Goal: Information Seeking & Learning: Learn about a topic

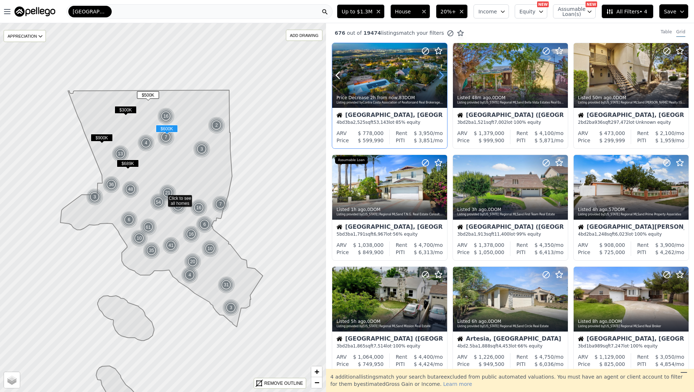
click at [442, 80] on icon at bounding box center [442, 75] width 12 height 12
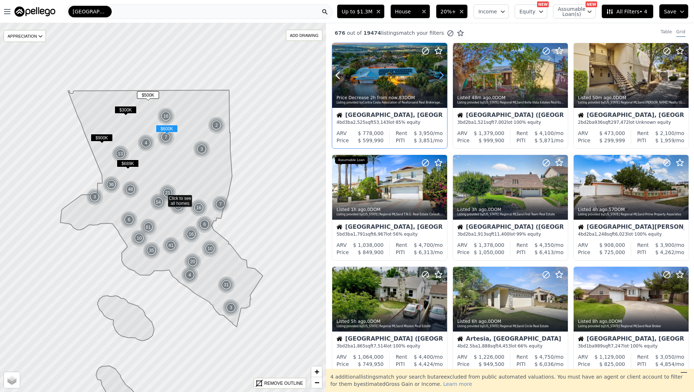
click at [442, 80] on icon at bounding box center [442, 75] width 12 height 12
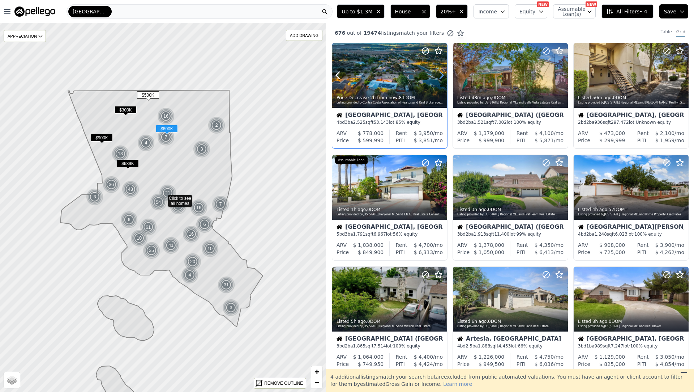
click at [442, 80] on icon at bounding box center [442, 75] width 12 height 12
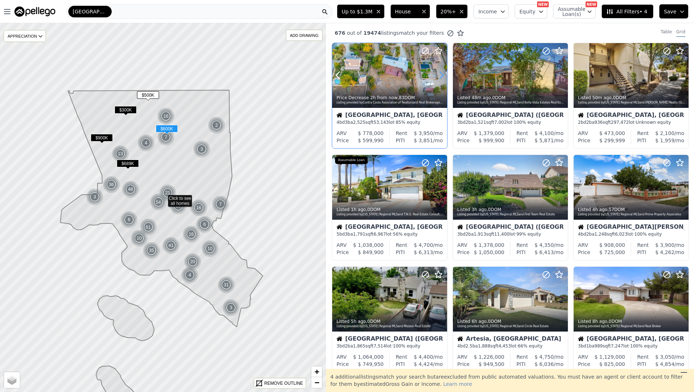
click at [442, 80] on icon at bounding box center [442, 75] width 12 height 12
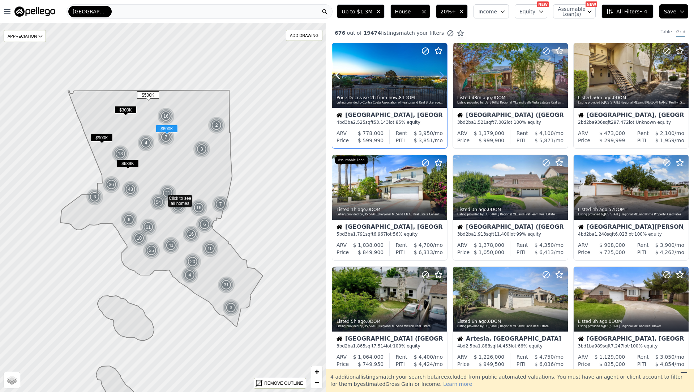
click at [442, 80] on icon at bounding box center [442, 75] width 12 height 12
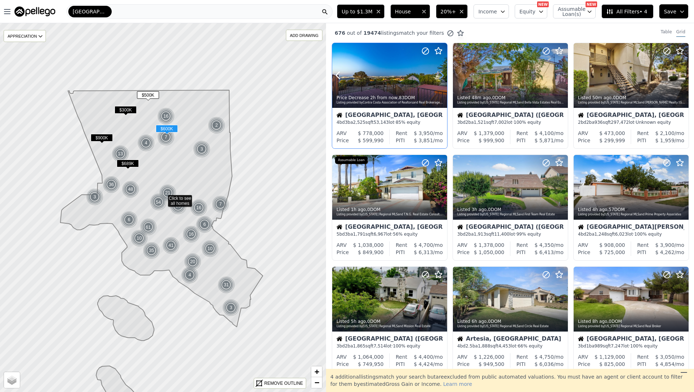
click at [442, 80] on icon at bounding box center [442, 75] width 12 height 12
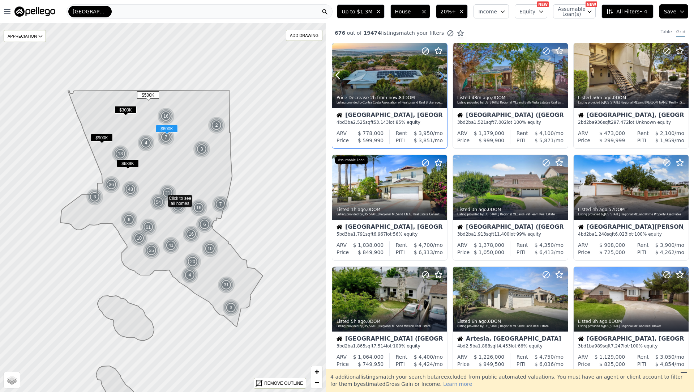
click at [442, 80] on icon at bounding box center [442, 75] width 12 height 12
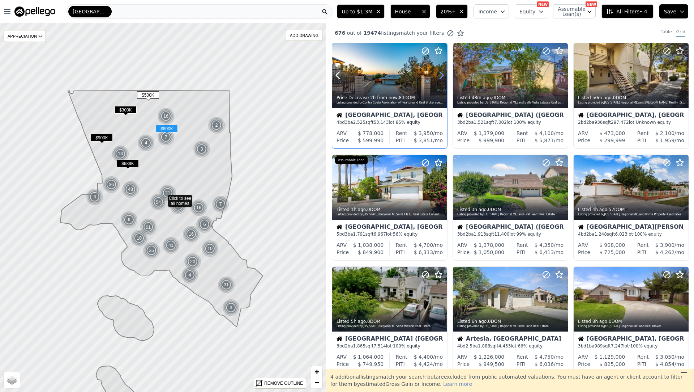
click at [442, 80] on icon at bounding box center [442, 75] width 12 height 12
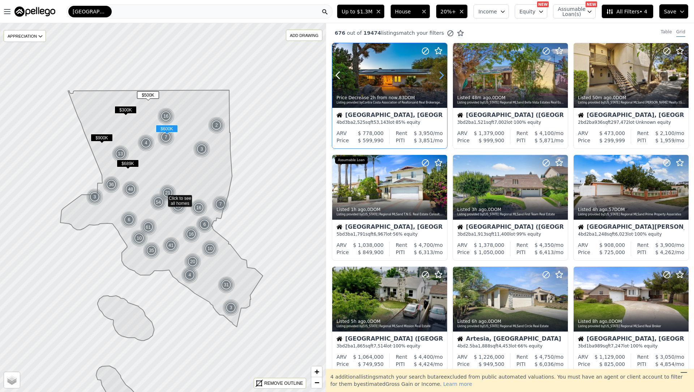
click at [442, 80] on icon at bounding box center [442, 75] width 12 height 12
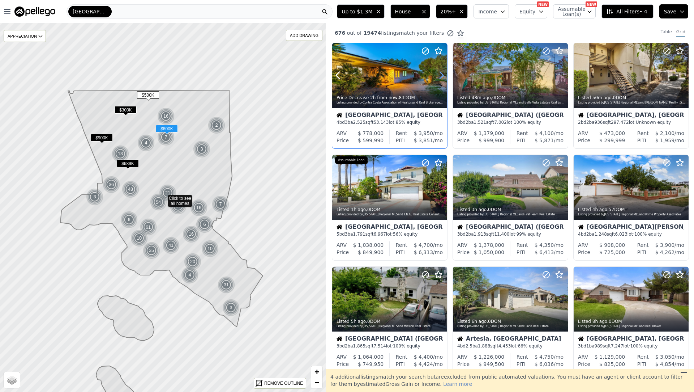
click at [442, 80] on icon at bounding box center [442, 75] width 12 height 12
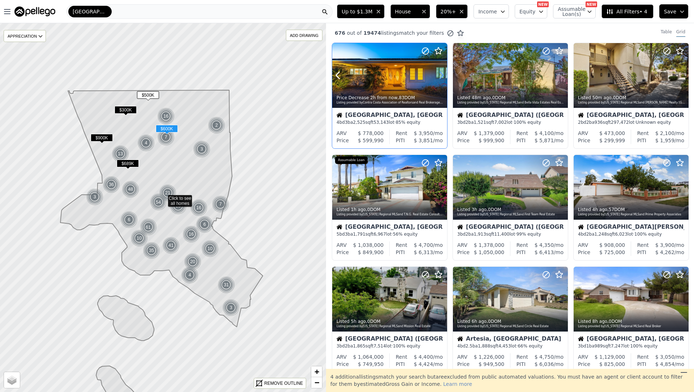
click at [442, 80] on icon at bounding box center [442, 75] width 12 height 12
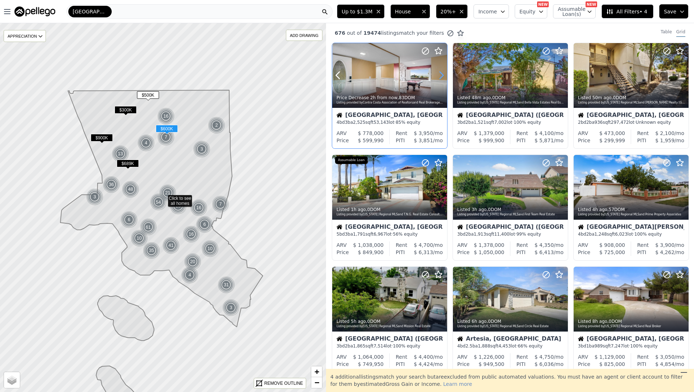
click at [442, 80] on icon at bounding box center [442, 75] width 12 height 12
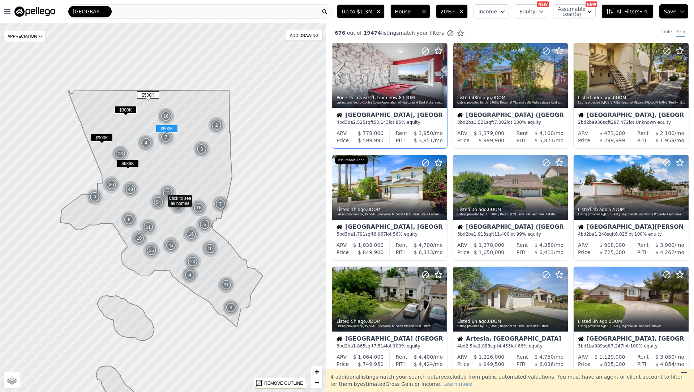
click at [442, 80] on icon at bounding box center [442, 75] width 12 height 12
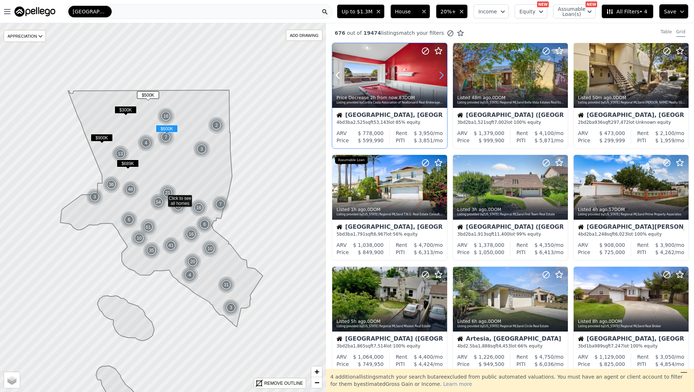
click at [442, 80] on icon at bounding box center [442, 75] width 12 height 12
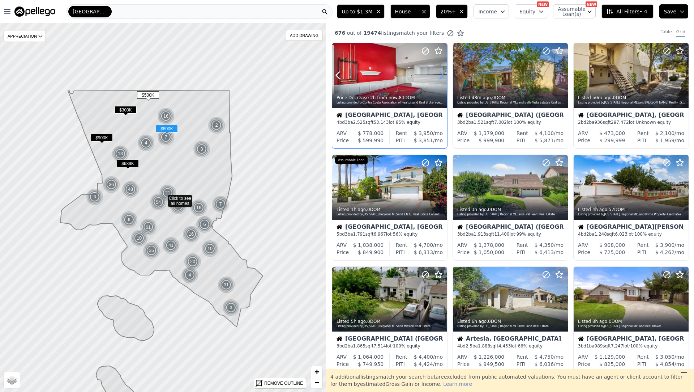
click at [442, 80] on icon at bounding box center [442, 75] width 12 height 12
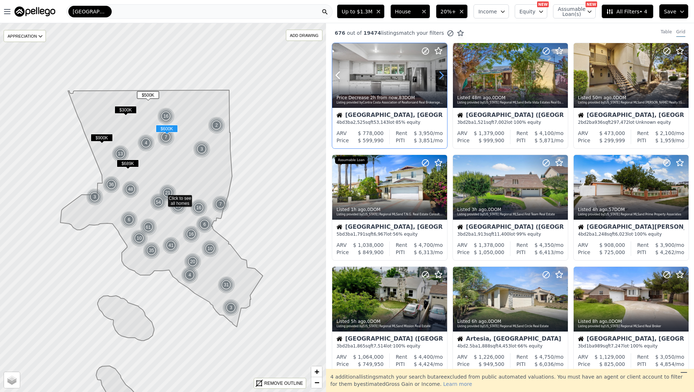
click at [442, 80] on icon at bounding box center [442, 75] width 12 height 12
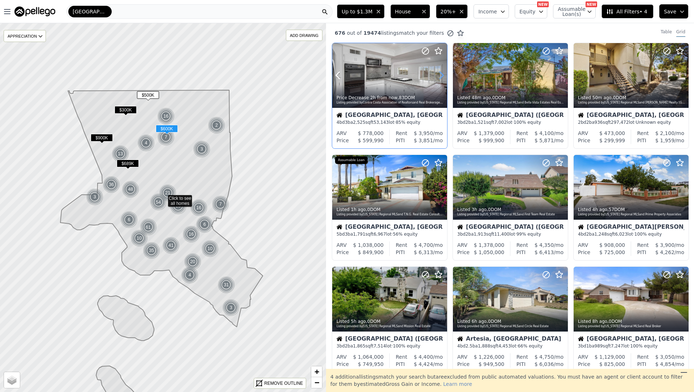
click at [442, 80] on icon at bounding box center [442, 75] width 12 height 12
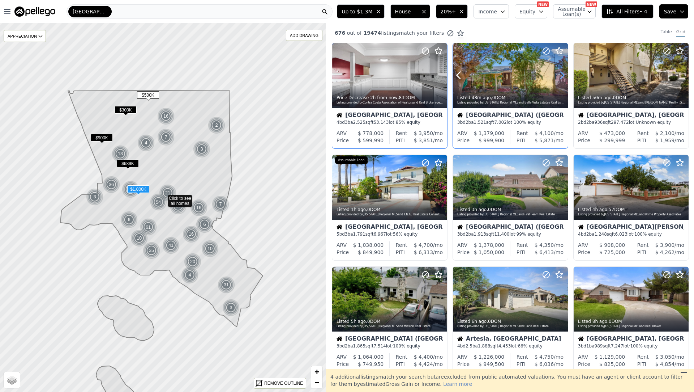
click at [563, 79] on icon at bounding box center [563, 75] width 12 height 12
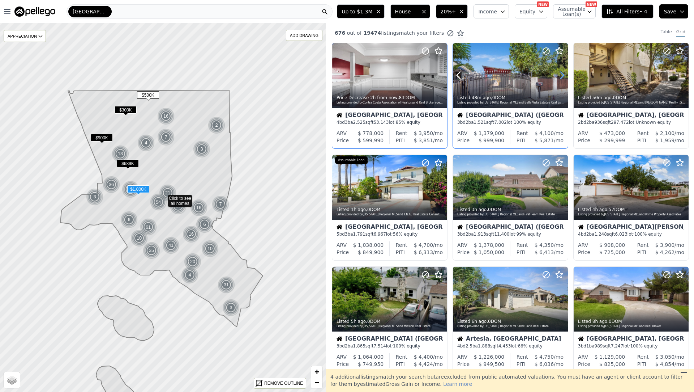
click at [563, 79] on icon at bounding box center [563, 75] width 12 height 12
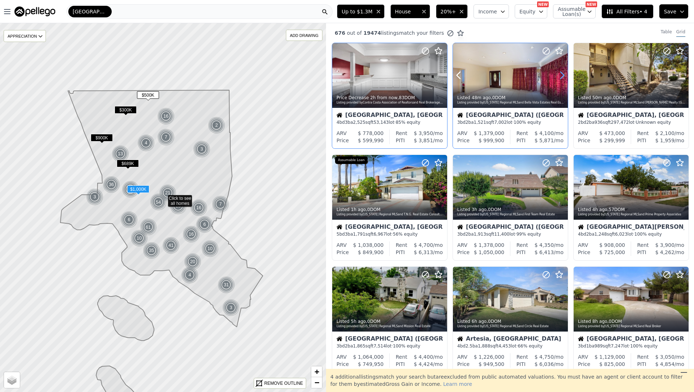
click at [563, 79] on icon at bounding box center [563, 75] width 12 height 12
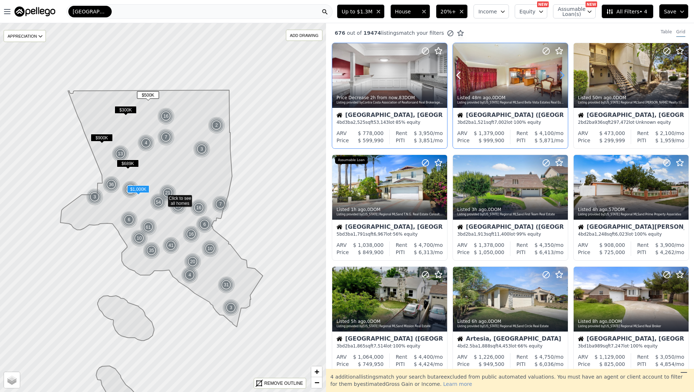
click at [563, 79] on icon at bounding box center [563, 75] width 12 height 12
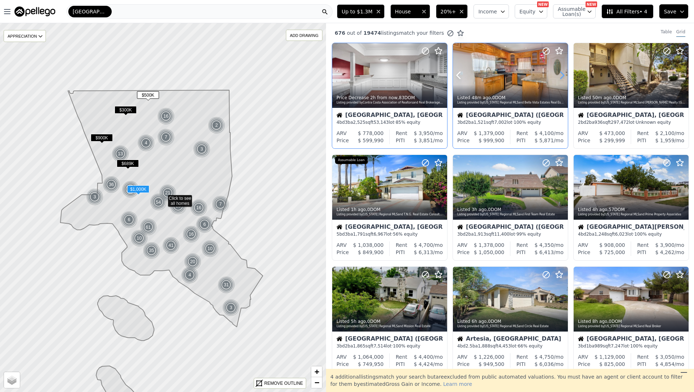
click at [563, 79] on icon at bounding box center [563, 75] width 12 height 12
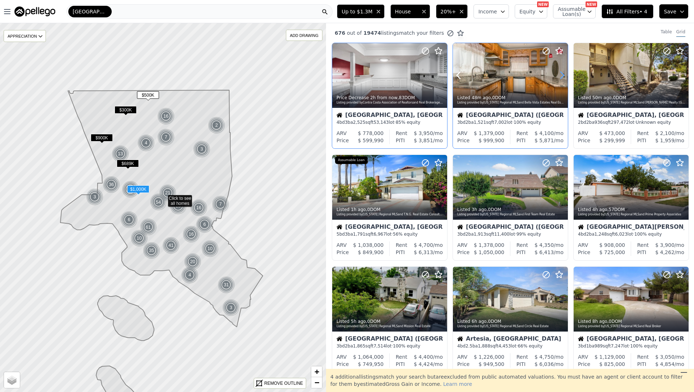
click at [563, 79] on icon at bounding box center [563, 75] width 12 height 12
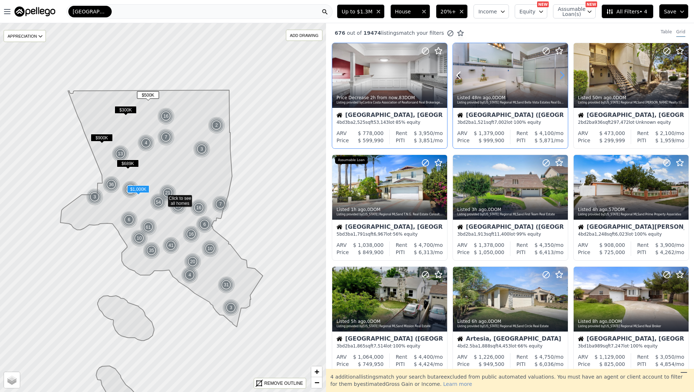
click at [563, 79] on icon at bounding box center [563, 75] width 12 height 12
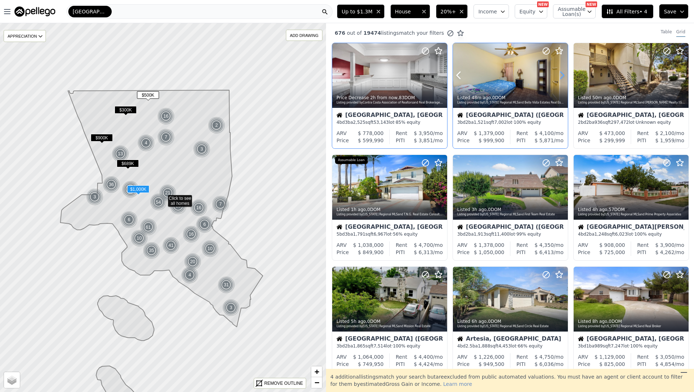
click at [563, 79] on icon at bounding box center [563, 75] width 12 height 12
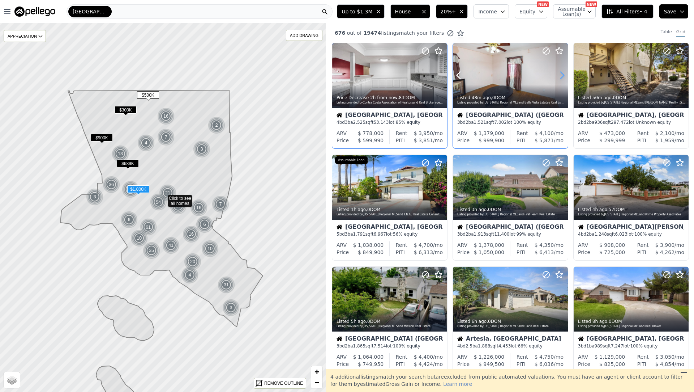
click at [563, 79] on icon at bounding box center [563, 75] width 12 height 12
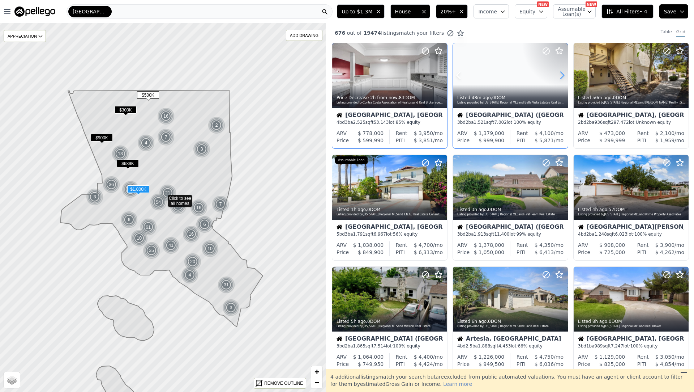
click at [563, 79] on icon at bounding box center [563, 75] width 12 height 12
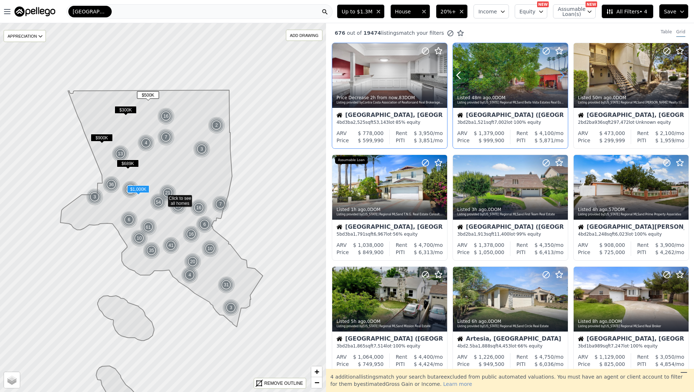
click at [563, 79] on icon at bounding box center [563, 75] width 12 height 12
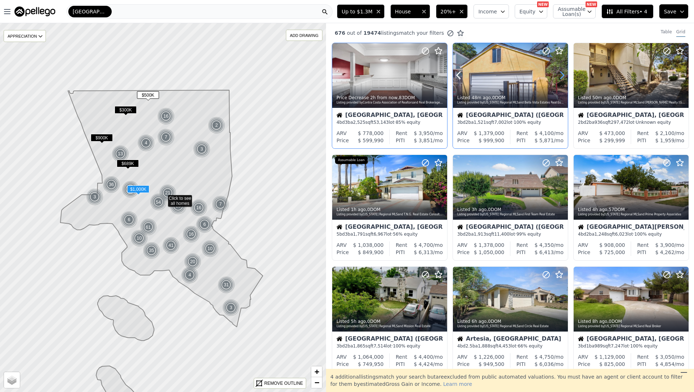
click at [563, 79] on icon at bounding box center [563, 75] width 12 height 12
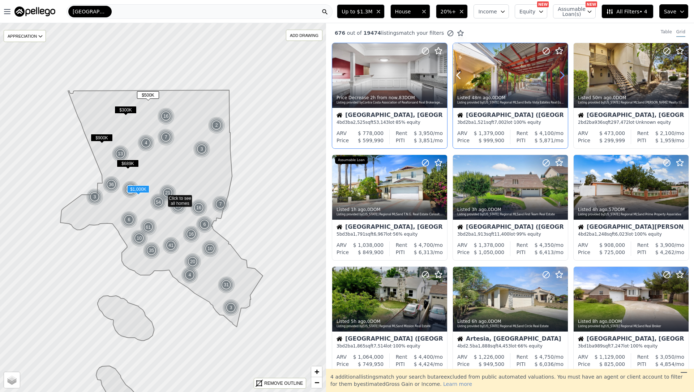
click at [563, 79] on icon at bounding box center [563, 75] width 12 height 12
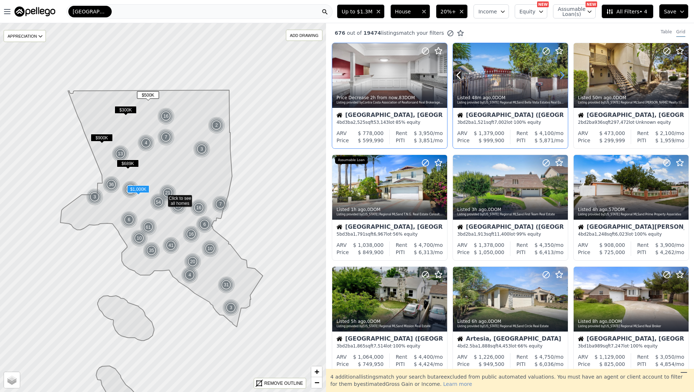
click at [563, 79] on icon at bounding box center [563, 75] width 12 height 12
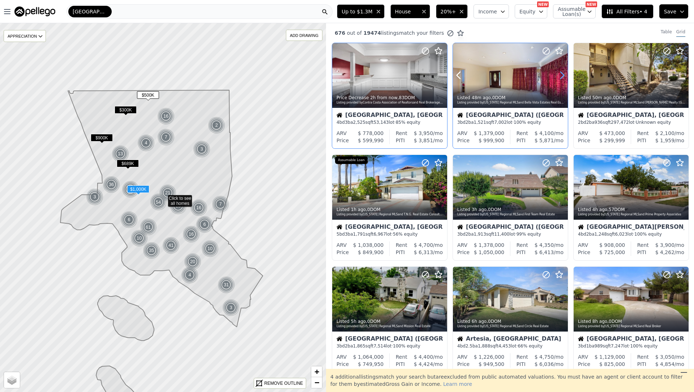
click at [563, 79] on icon at bounding box center [563, 75] width 12 height 12
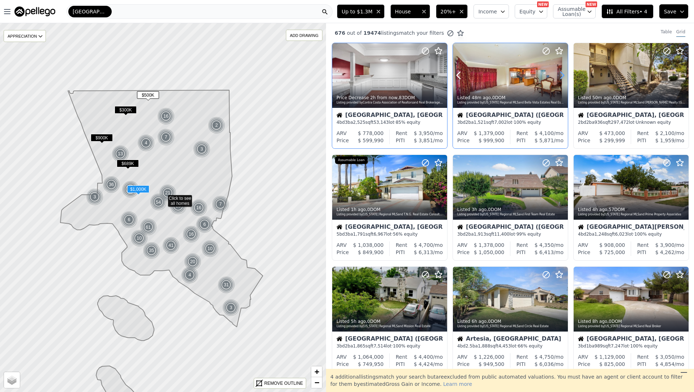
click at [563, 79] on icon at bounding box center [563, 75] width 12 height 12
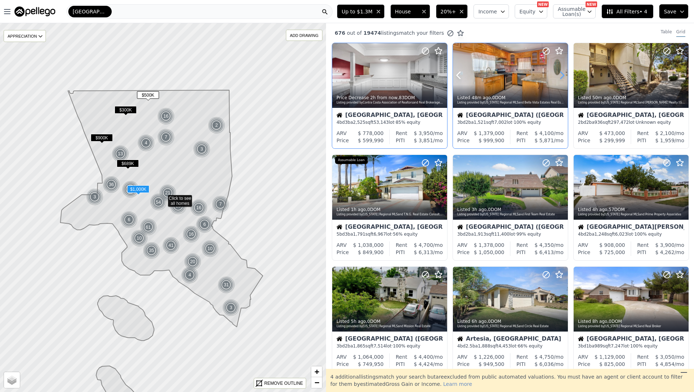
click at [563, 78] on icon at bounding box center [563, 75] width 12 height 12
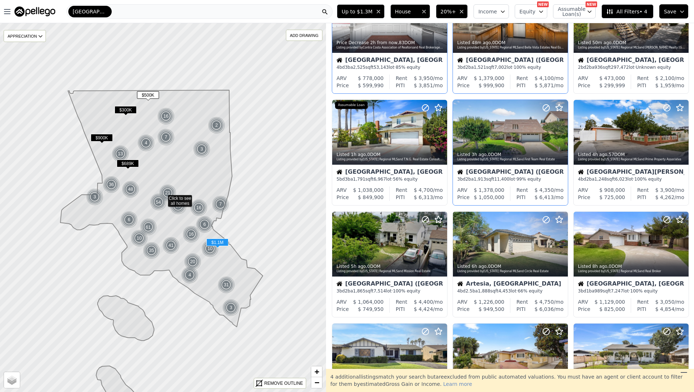
scroll to position [51, 0]
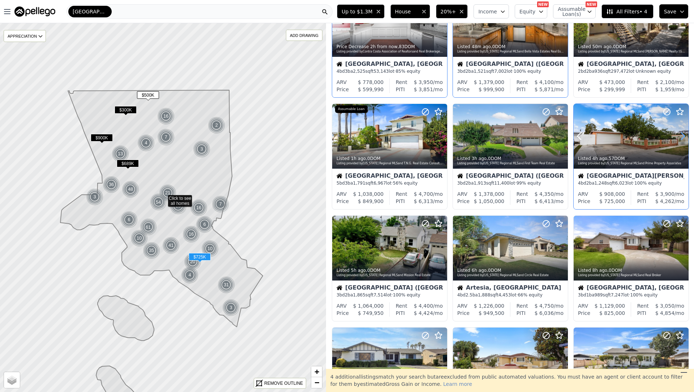
click at [684, 134] on icon at bounding box center [683, 136] width 3 height 7
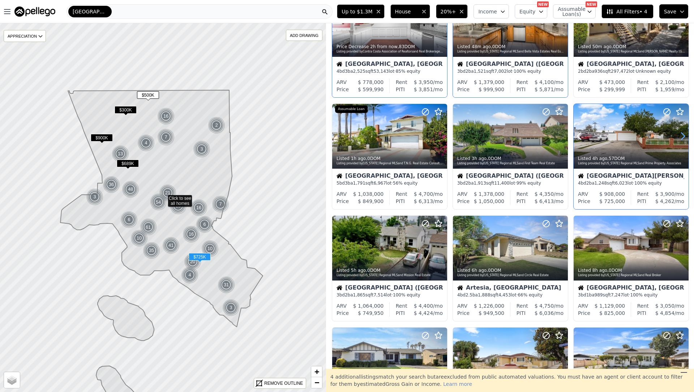
click at [684, 134] on icon at bounding box center [683, 136] width 3 height 7
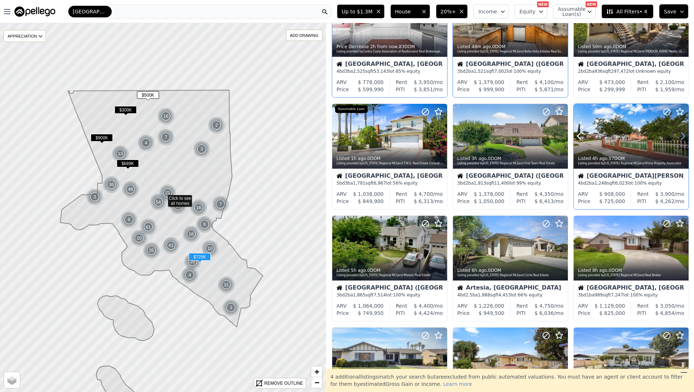
click at [684, 134] on icon at bounding box center [683, 136] width 3 height 7
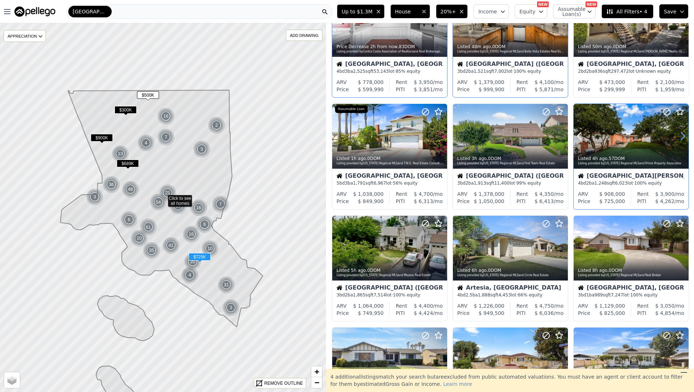
click at [684, 134] on icon at bounding box center [683, 136] width 3 height 7
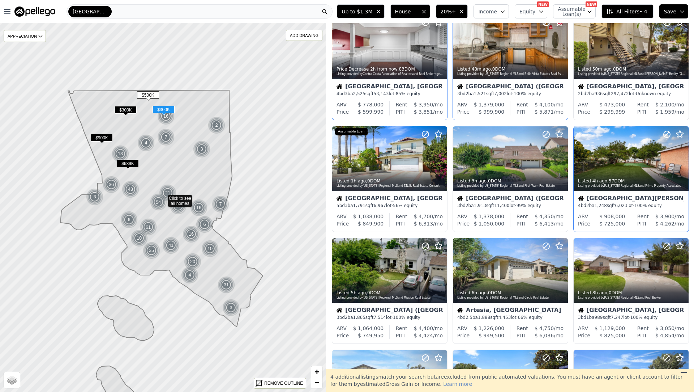
scroll to position [37, 0]
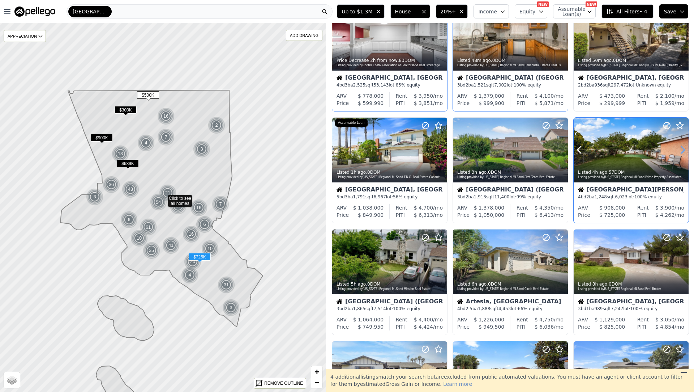
click at [684, 151] on icon at bounding box center [683, 149] width 3 height 7
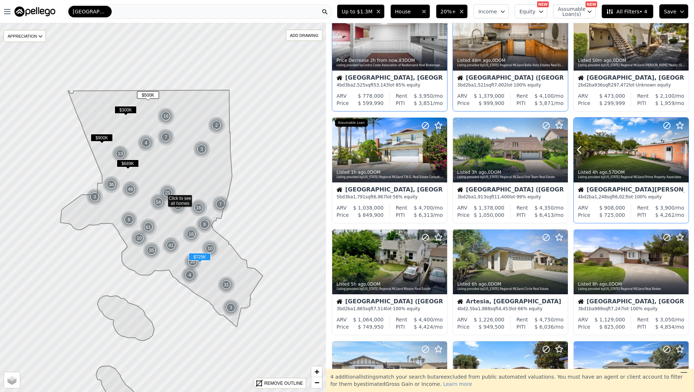
click at [684, 151] on icon at bounding box center [683, 149] width 3 height 7
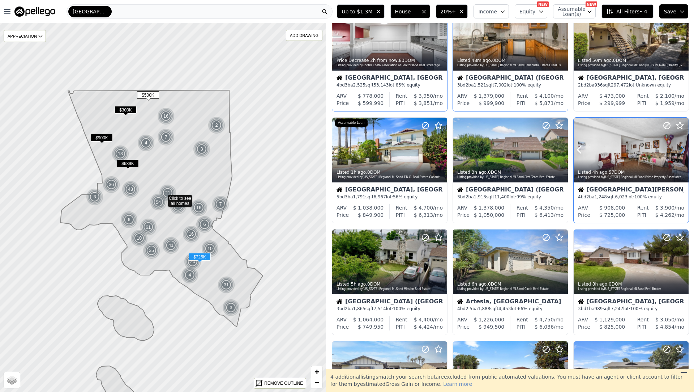
click at [684, 151] on icon at bounding box center [683, 149] width 3 height 7
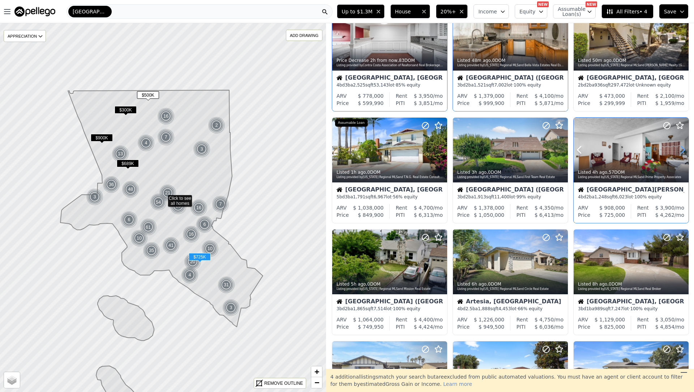
click at [684, 151] on icon at bounding box center [683, 149] width 3 height 7
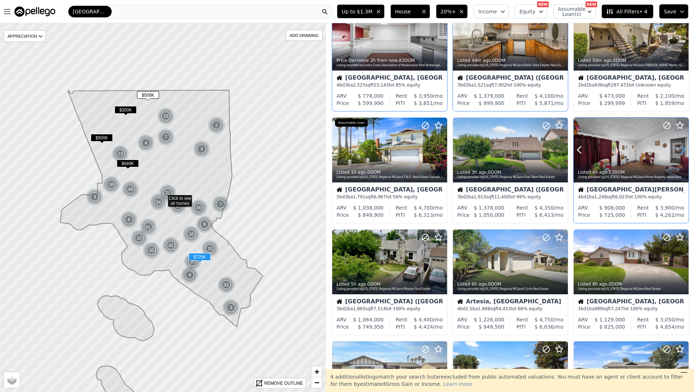
click at [684, 151] on icon at bounding box center [683, 149] width 3 height 7
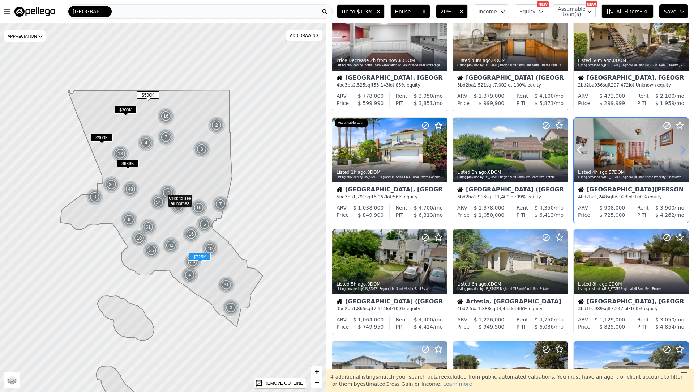
click at [684, 151] on icon at bounding box center [683, 149] width 3 height 7
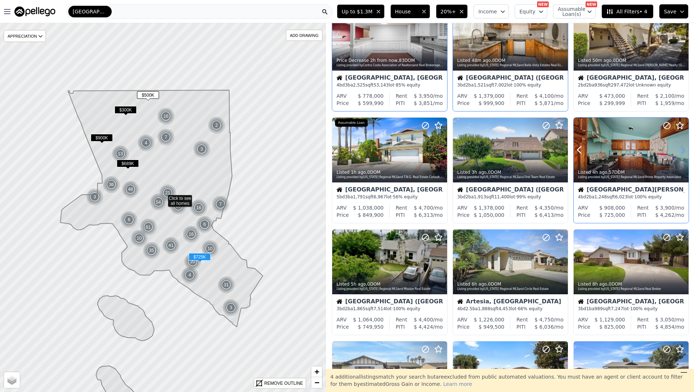
click at [684, 151] on icon at bounding box center [683, 149] width 3 height 7
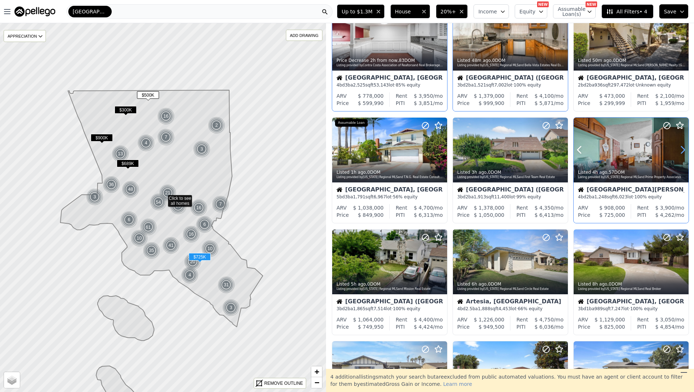
click at [684, 151] on icon at bounding box center [683, 149] width 3 height 7
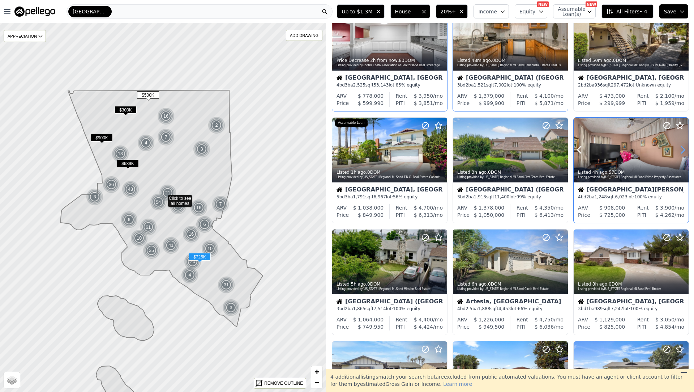
click at [684, 151] on icon at bounding box center [683, 149] width 3 height 7
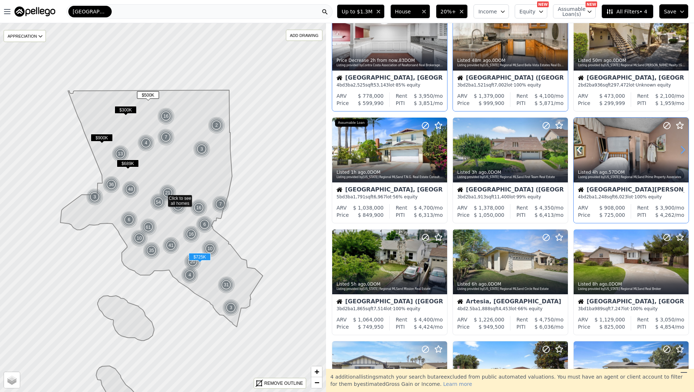
click at [684, 151] on icon at bounding box center [683, 149] width 3 height 7
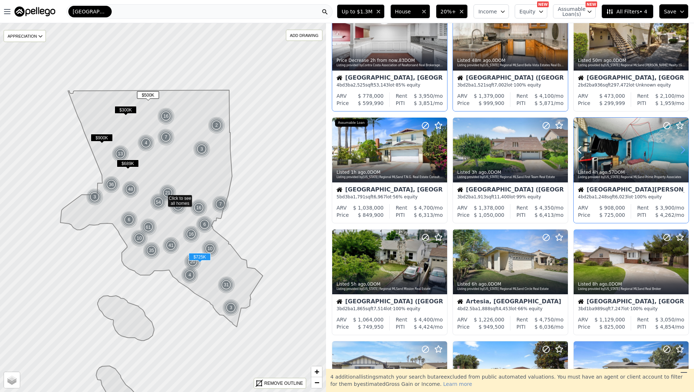
click at [684, 151] on icon at bounding box center [683, 149] width 3 height 7
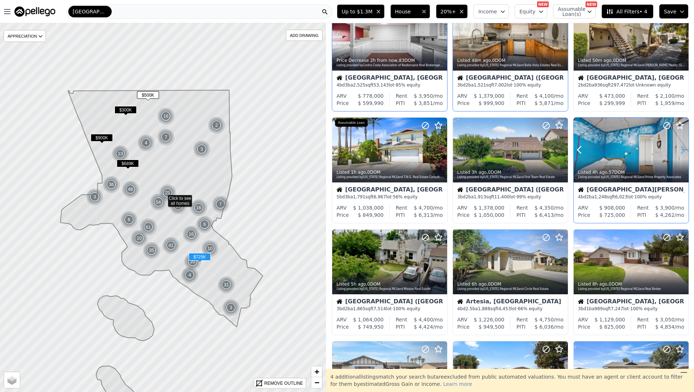
click at [684, 151] on icon at bounding box center [683, 149] width 3 height 7
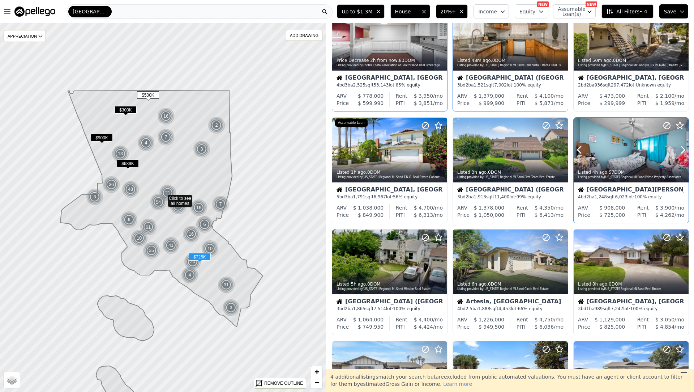
click at [645, 183] on div "Santa Ana (Central City) 4 bd 2 ba 1,248 sqft 6,023 lot · 100% equity" at bounding box center [631, 193] width 115 height 22
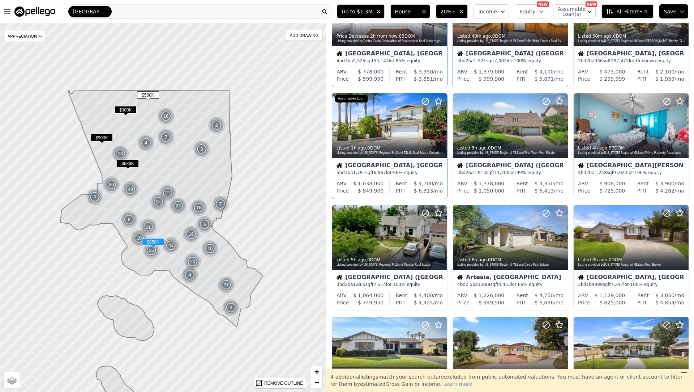
scroll to position [63, 0]
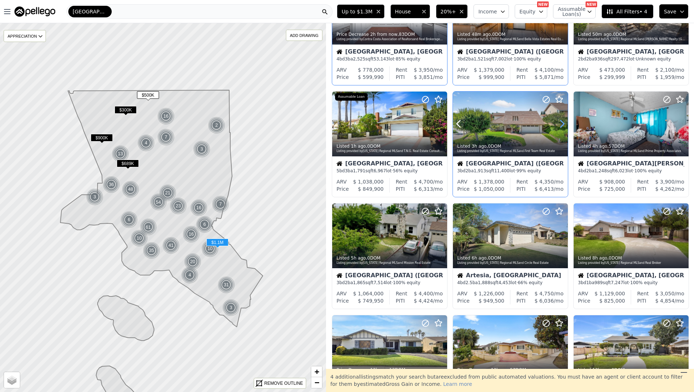
click at [559, 125] on icon at bounding box center [563, 124] width 12 height 12
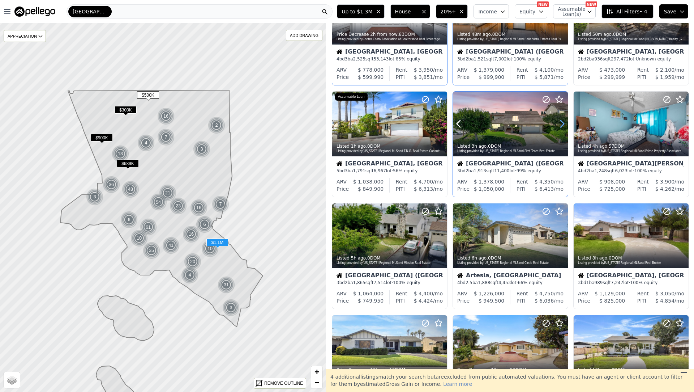
click at [559, 125] on icon at bounding box center [563, 124] width 12 height 12
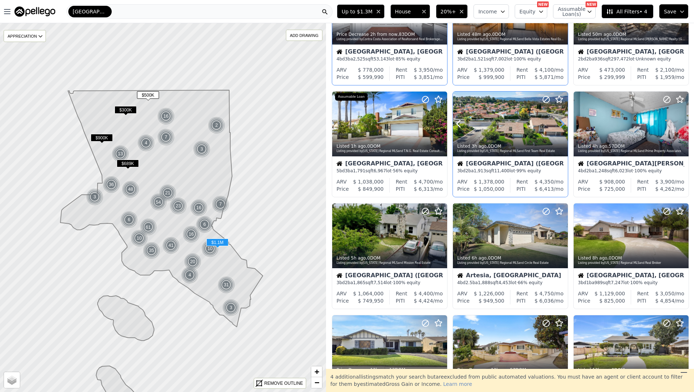
click at [559, 125] on icon at bounding box center [563, 124] width 12 height 12
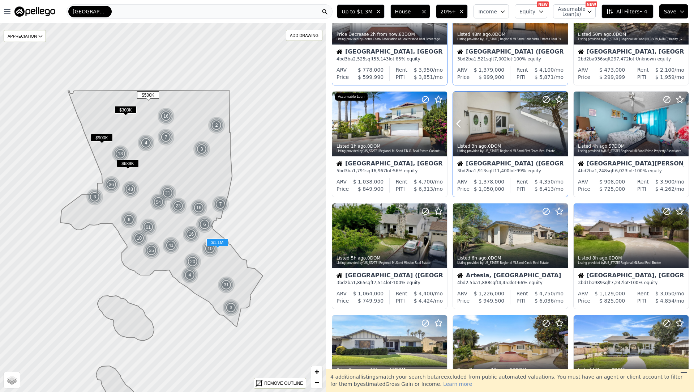
click at [559, 125] on icon at bounding box center [563, 124] width 12 height 12
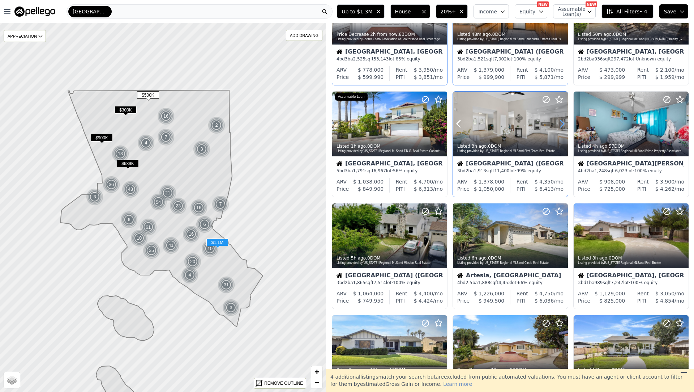
click at [559, 125] on icon at bounding box center [563, 124] width 12 height 12
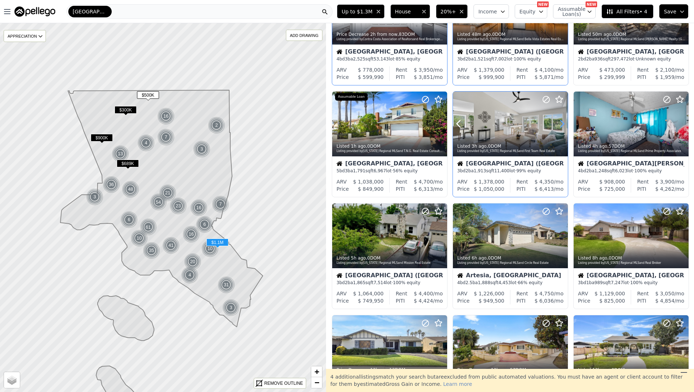
click at [559, 125] on icon at bounding box center [563, 124] width 12 height 12
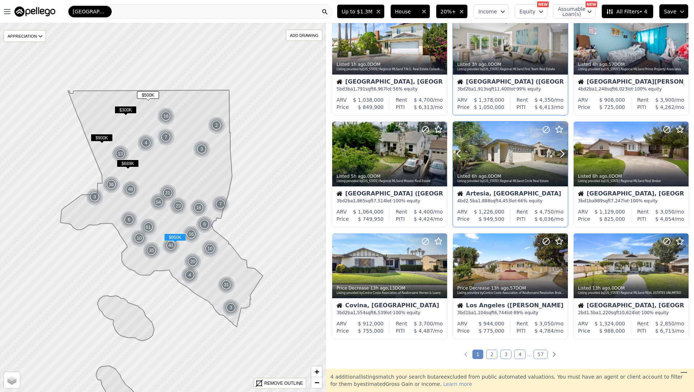
scroll to position [171, 0]
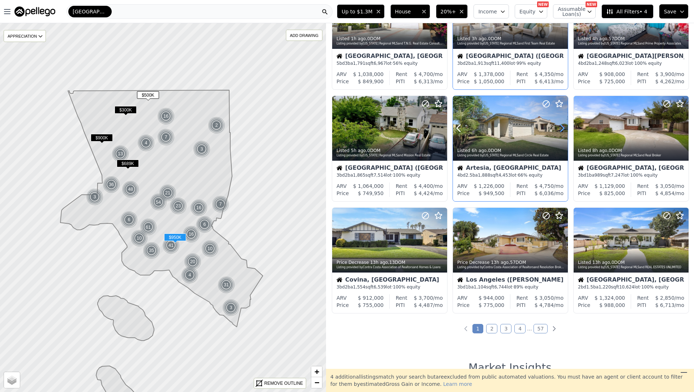
click at [563, 127] on icon at bounding box center [562, 128] width 3 height 7
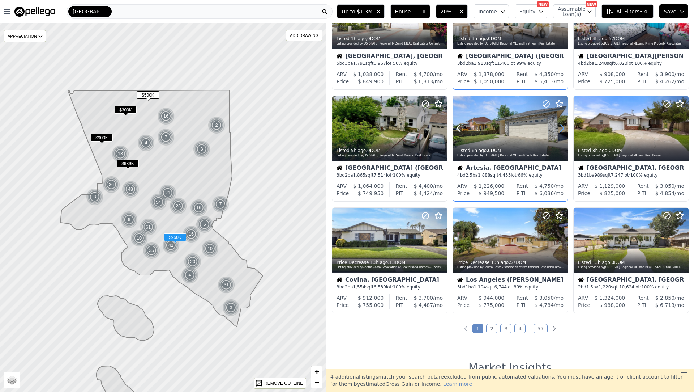
click at [563, 127] on icon at bounding box center [562, 128] width 3 height 7
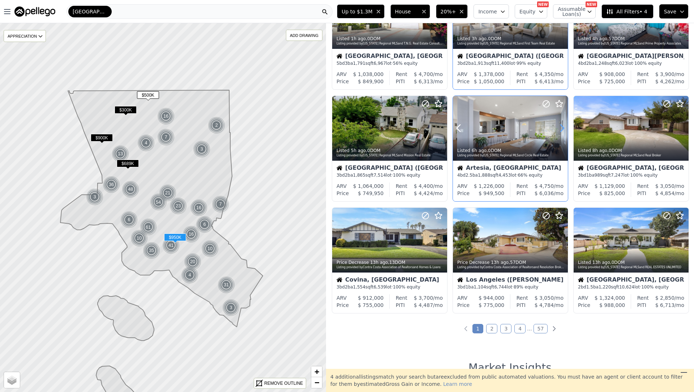
click at [563, 127] on icon at bounding box center [562, 128] width 3 height 7
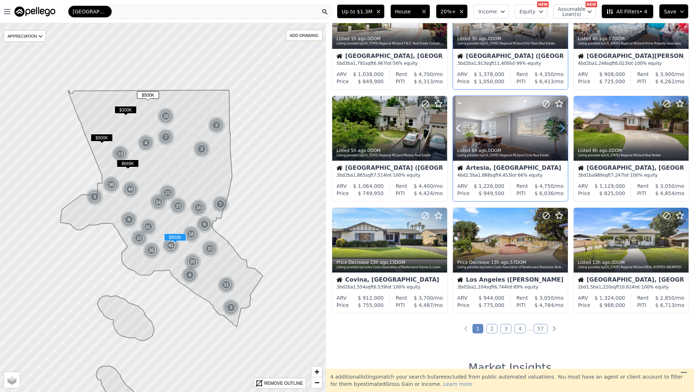
click at [563, 127] on icon at bounding box center [562, 128] width 3 height 7
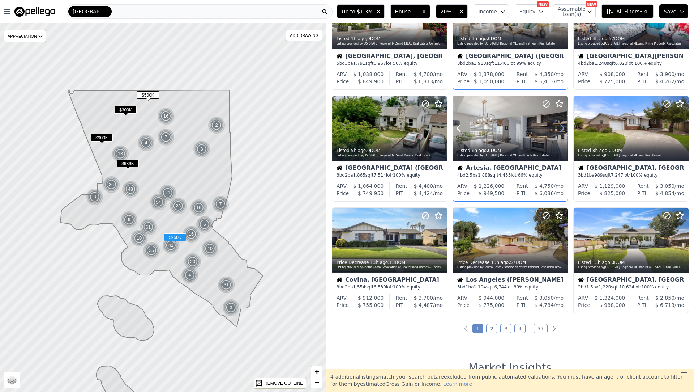
click at [563, 127] on icon at bounding box center [562, 128] width 3 height 7
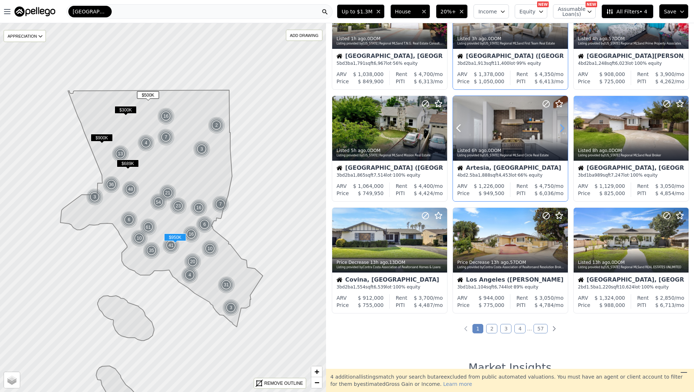
click at [563, 127] on icon at bounding box center [562, 128] width 3 height 7
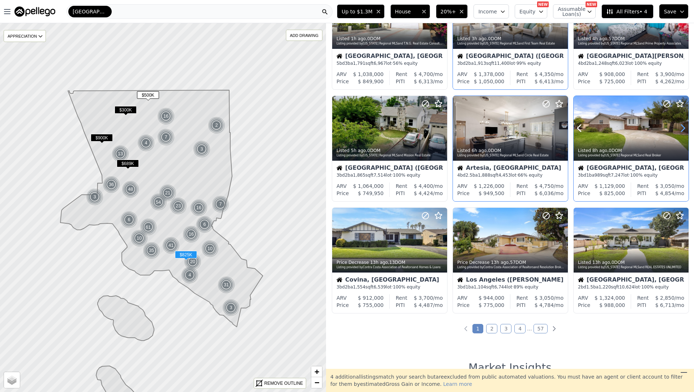
click at [679, 125] on icon at bounding box center [683, 128] width 12 height 12
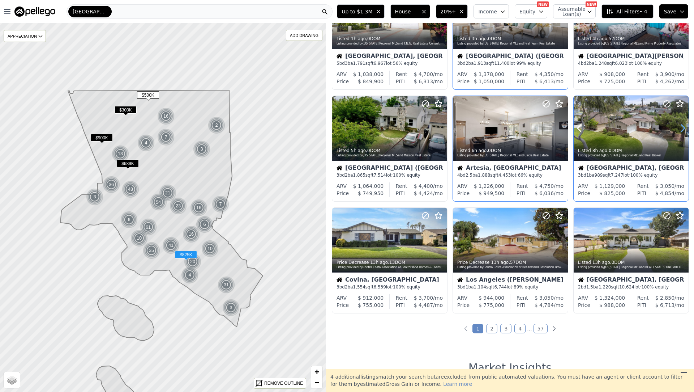
click at [679, 125] on icon at bounding box center [683, 128] width 12 height 12
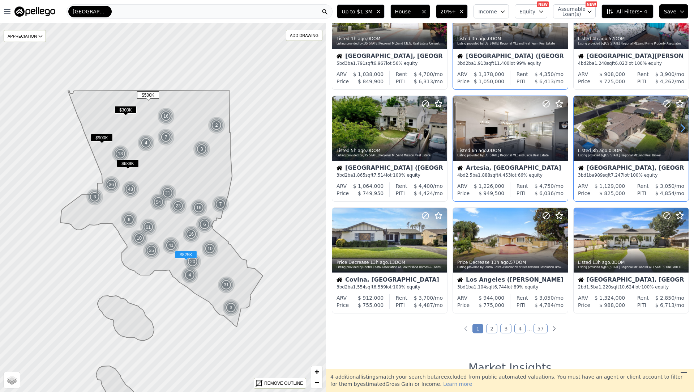
click at [679, 125] on icon at bounding box center [683, 128] width 12 height 12
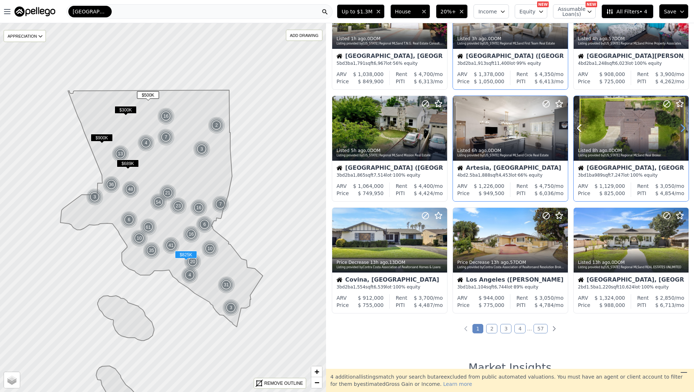
click at [679, 125] on icon at bounding box center [683, 128] width 12 height 12
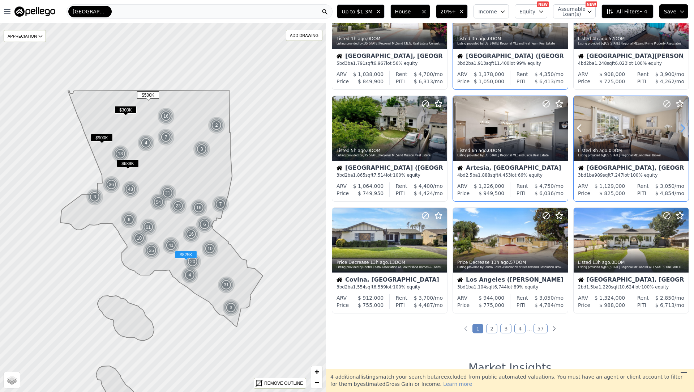
click at [679, 125] on icon at bounding box center [683, 128] width 12 height 12
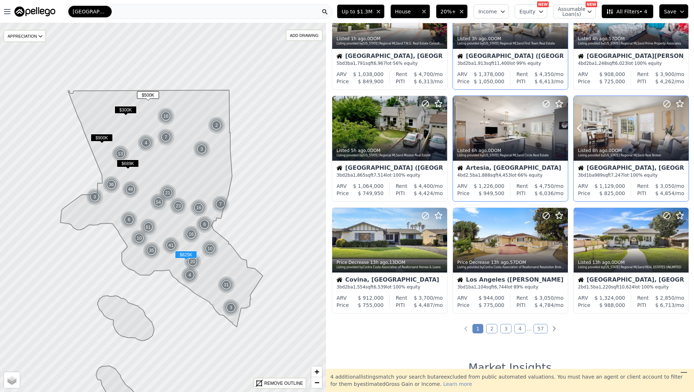
click at [679, 125] on icon at bounding box center [683, 128] width 12 height 12
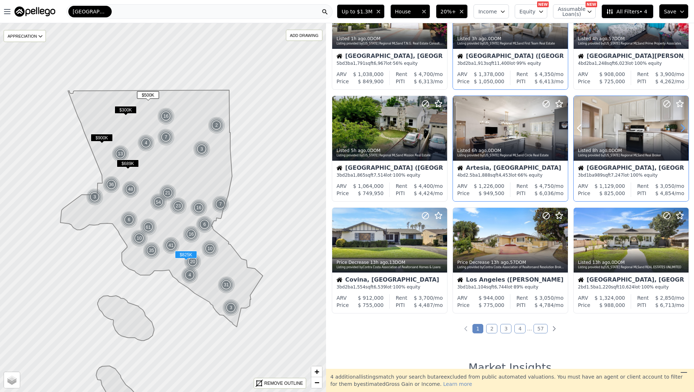
click at [679, 125] on icon at bounding box center [683, 128] width 12 height 12
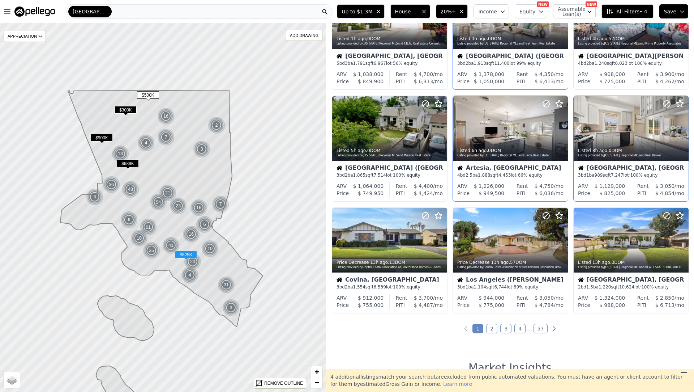
click at [679, 125] on icon at bounding box center [683, 128] width 12 height 12
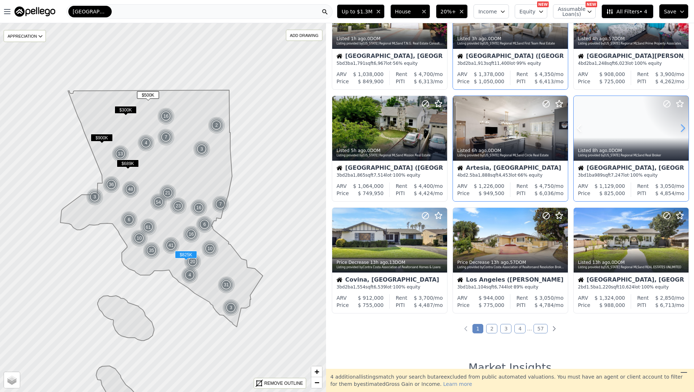
click at [679, 125] on icon at bounding box center [683, 128] width 12 height 12
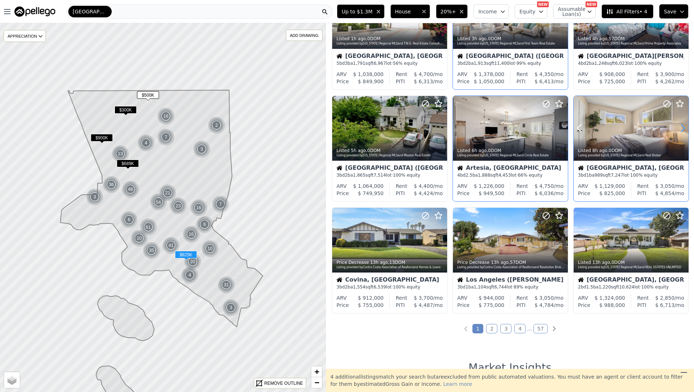
click at [679, 125] on icon at bounding box center [683, 128] width 12 height 12
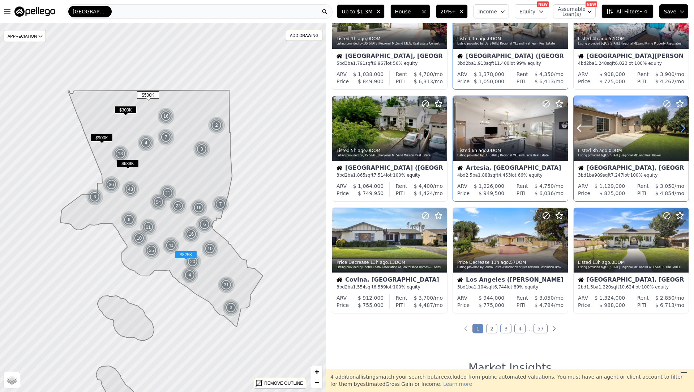
click at [679, 125] on icon at bounding box center [683, 128] width 12 height 12
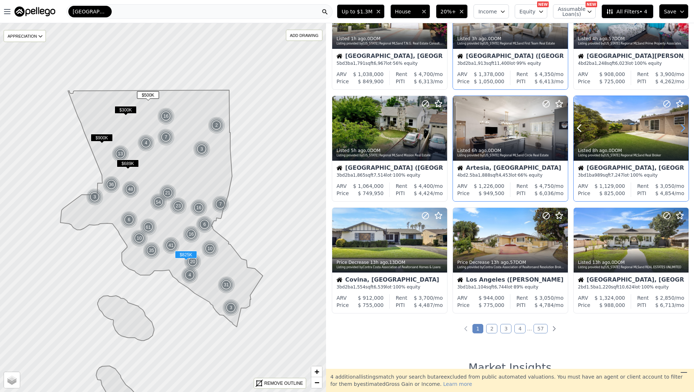
click at [679, 125] on icon at bounding box center [683, 128] width 12 height 12
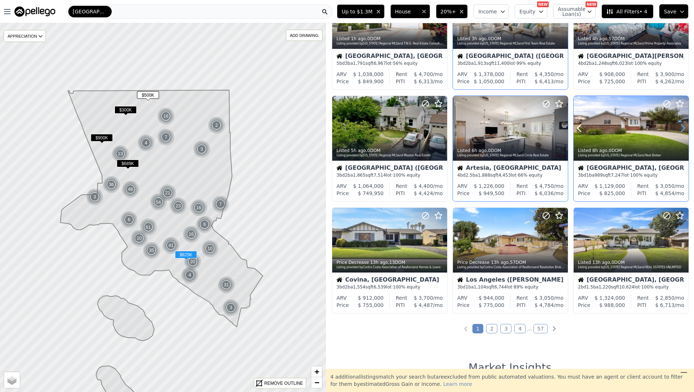
click at [679, 125] on icon at bounding box center [683, 128] width 12 height 12
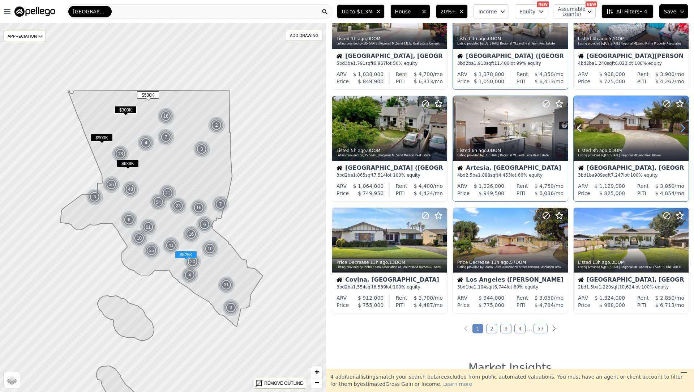
click at [679, 125] on icon at bounding box center [683, 128] width 12 height 12
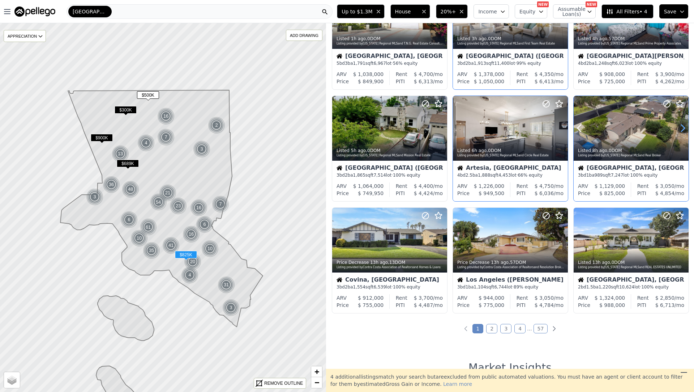
click at [679, 125] on icon at bounding box center [683, 128] width 12 height 12
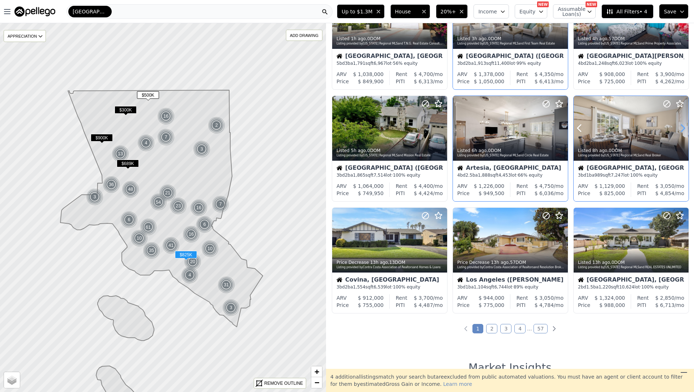
click at [679, 125] on icon at bounding box center [683, 128] width 12 height 12
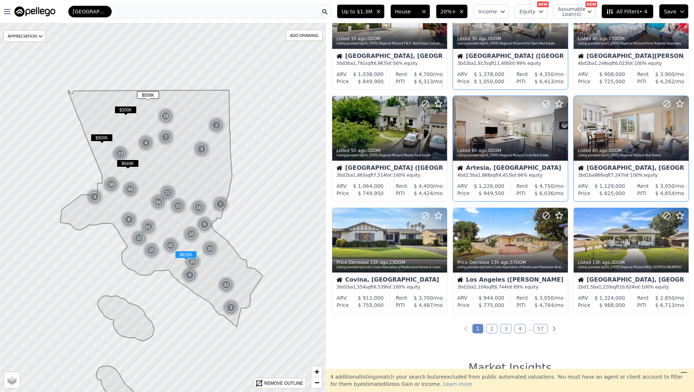
click at [679, 125] on icon at bounding box center [683, 128] width 12 height 12
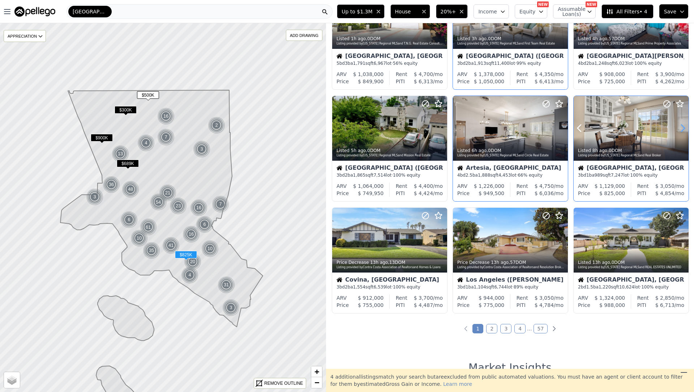
click at [679, 125] on icon at bounding box center [683, 128] width 12 height 12
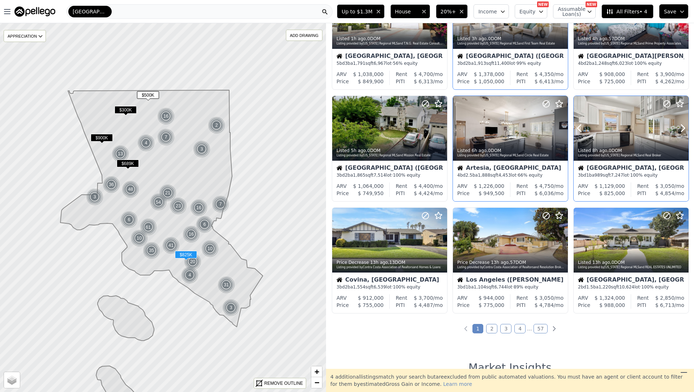
click at [667, 132] on div at bounding box center [666, 119] width 46 height 46
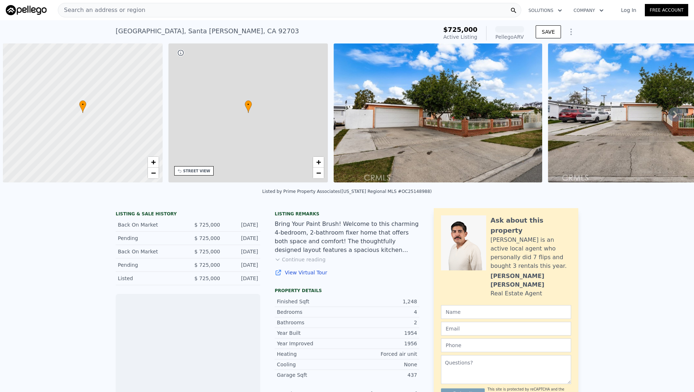
scroll to position [0, 3]
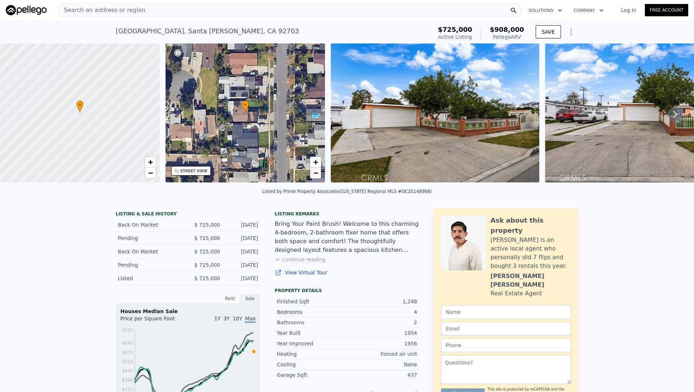
click at [316, 173] on span "−" at bounding box center [316, 172] width 5 height 9
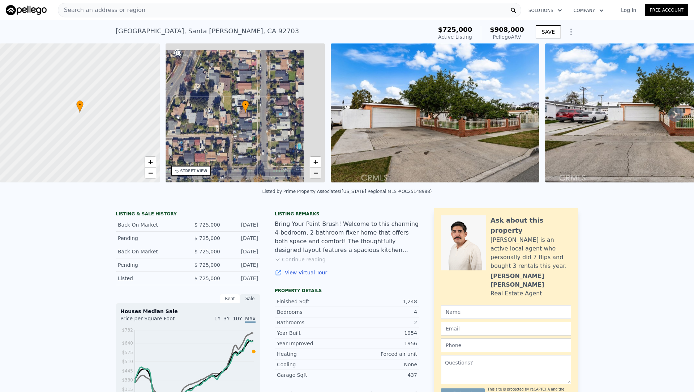
click at [316, 173] on span "−" at bounding box center [316, 172] width 5 height 9
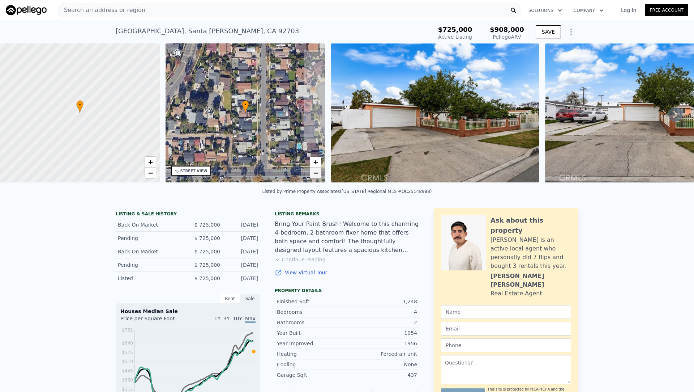
click at [316, 173] on span "−" at bounding box center [316, 172] width 5 height 9
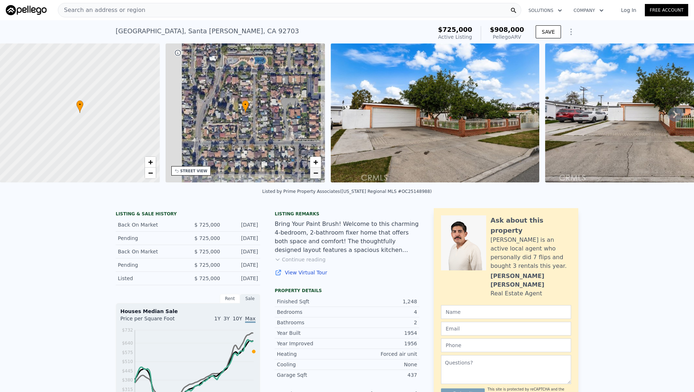
click at [316, 173] on span "−" at bounding box center [316, 172] width 5 height 9
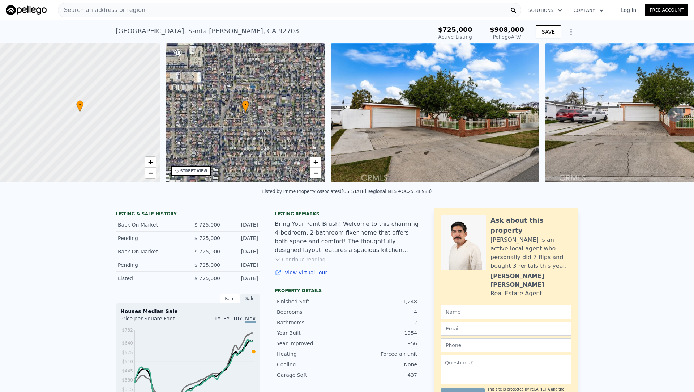
click at [320, 153] on div "• + −" at bounding box center [246, 112] width 160 height 139
click at [319, 159] on link "+" at bounding box center [315, 162] width 11 height 11
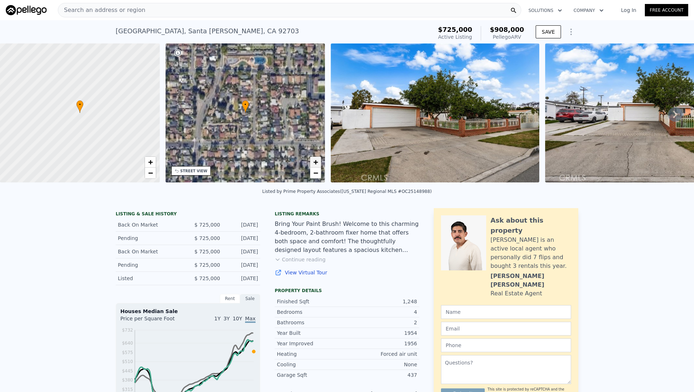
click at [319, 159] on link "+" at bounding box center [315, 162] width 11 height 11
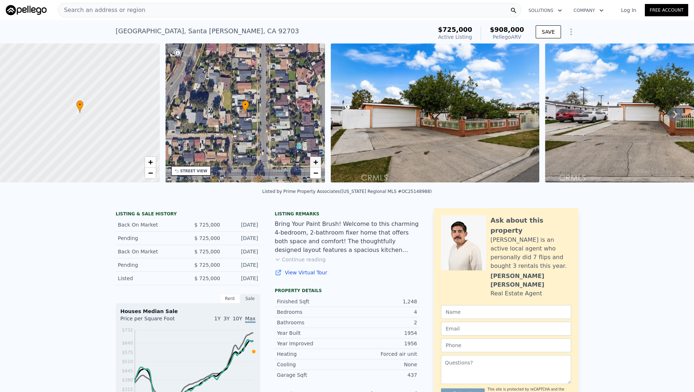
click at [319, 159] on link "+" at bounding box center [315, 162] width 11 height 11
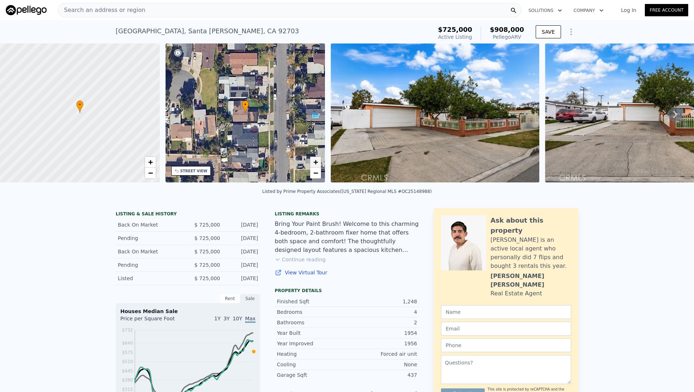
click at [319, 159] on link "+" at bounding box center [315, 162] width 11 height 11
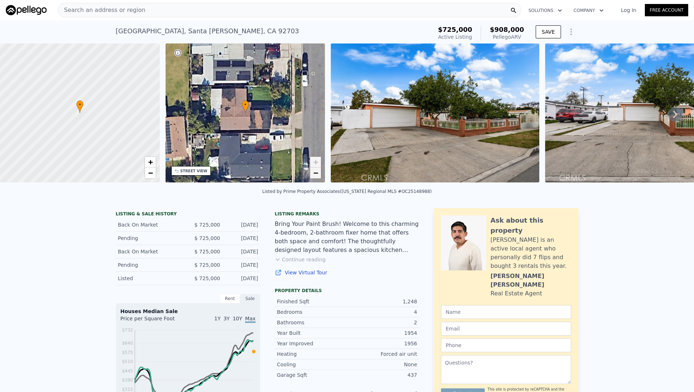
click at [316, 174] on span "−" at bounding box center [316, 172] width 5 height 9
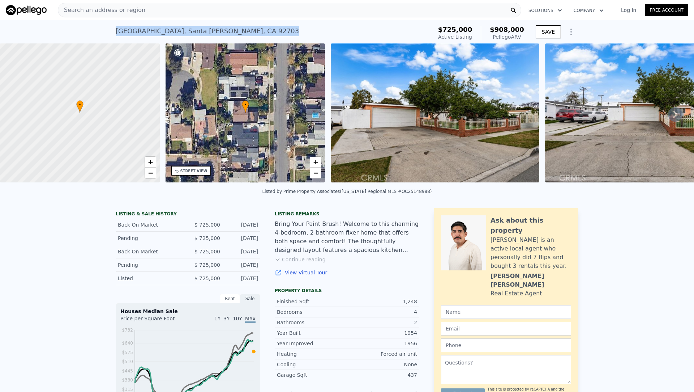
drag, startPoint x: 247, startPoint y: 31, endPoint x: 192, endPoint y: 21, distance: 56.2
click at [192, 21] on div "526 Nottingham Ave , Santa Ana , CA 92703 Active at $725k (~ARV $908k ) $725,00…" at bounding box center [347, 31] width 463 height 23
copy div "526 Nottingham Ave , Santa Ana , CA 92703"
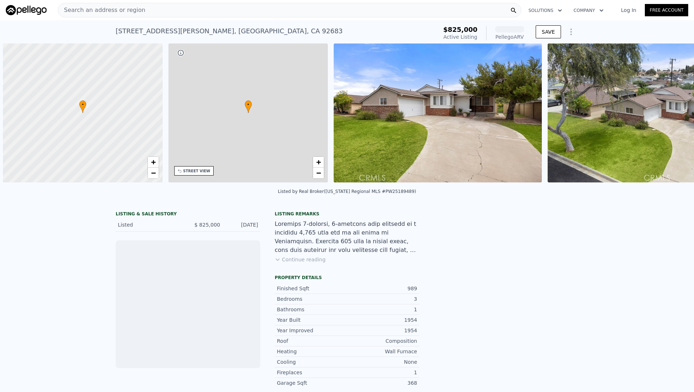
scroll to position [0, 3]
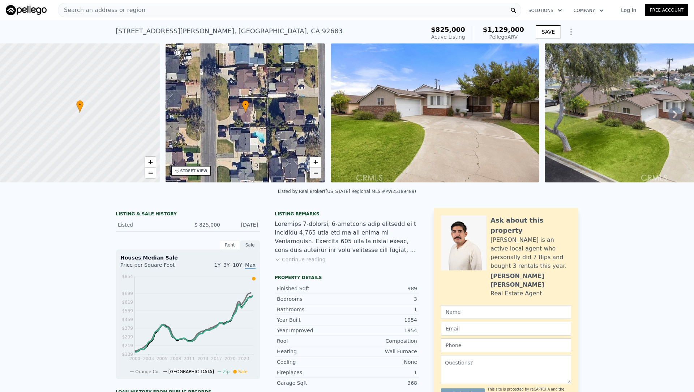
click at [314, 170] on span "−" at bounding box center [316, 172] width 5 height 9
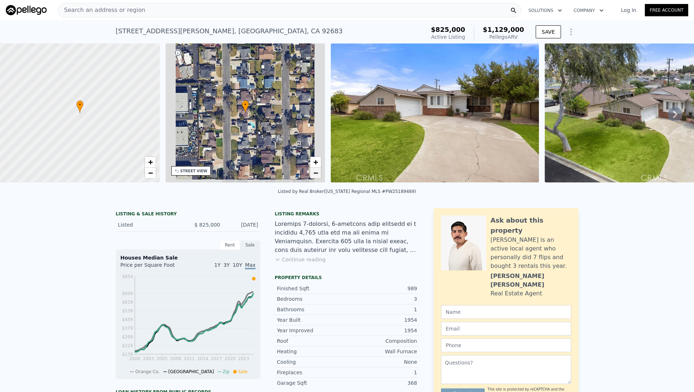
click at [314, 170] on span "−" at bounding box center [316, 172] width 5 height 9
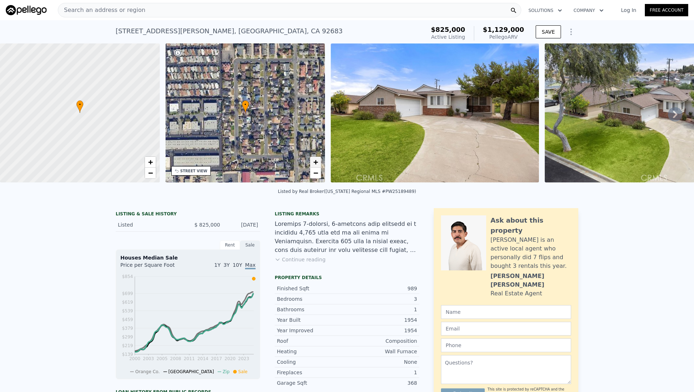
click at [316, 162] on span "+" at bounding box center [316, 161] width 5 height 9
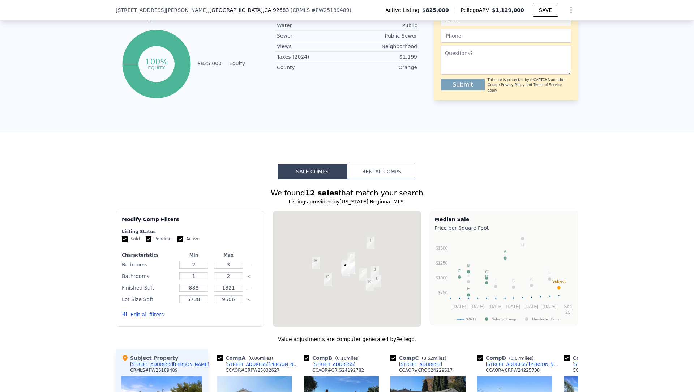
scroll to position [494, 0]
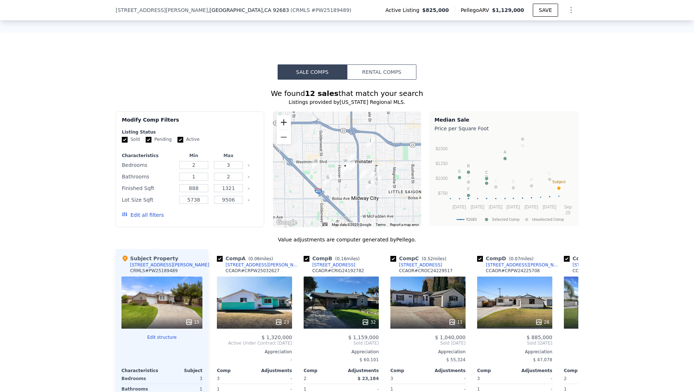
click at [281, 119] on button "Zoom in" at bounding box center [284, 122] width 14 height 14
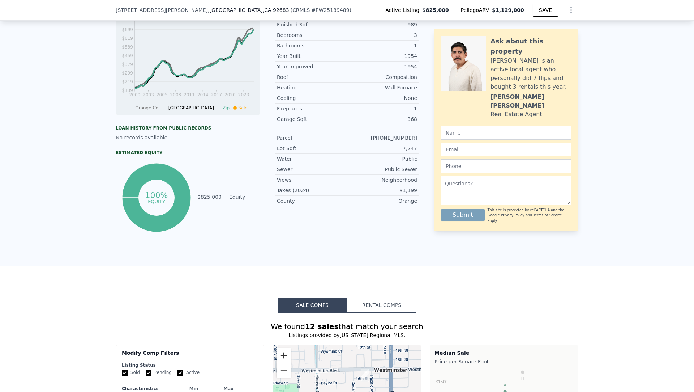
scroll to position [0, 0]
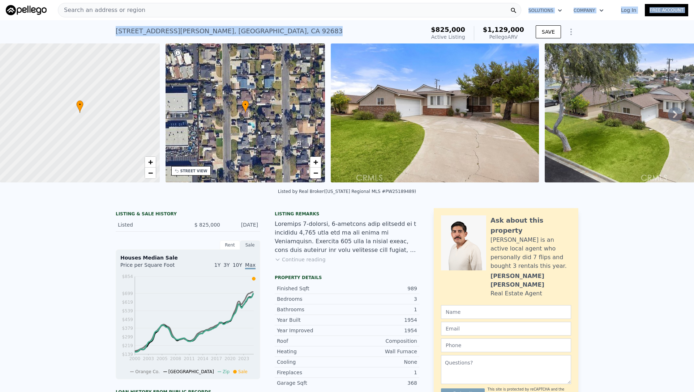
drag, startPoint x: 243, startPoint y: 30, endPoint x: 189, endPoint y: 14, distance: 55.7
copy div "Solutions Company Open main menu Log In Free Account [STREET_ADDRESS][PERSON_NA…"
